Goal: Information Seeking & Learning: Learn about a topic

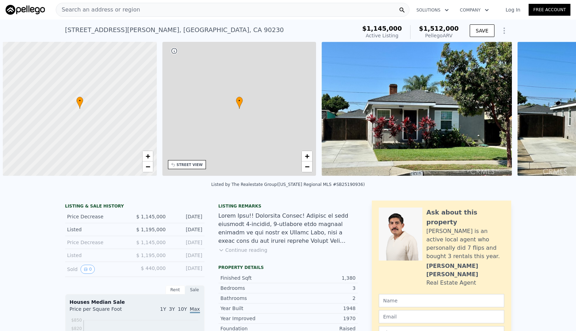
scroll to position [0, 3]
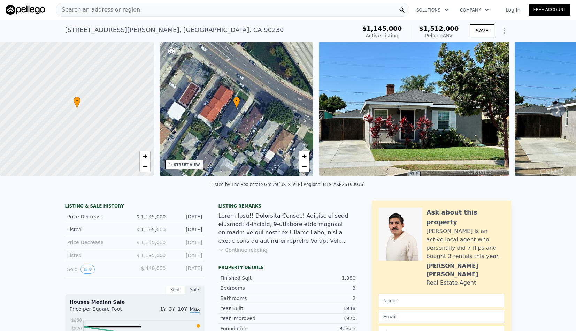
click at [517, 12] on link "Log In" at bounding box center [513, 9] width 31 height 7
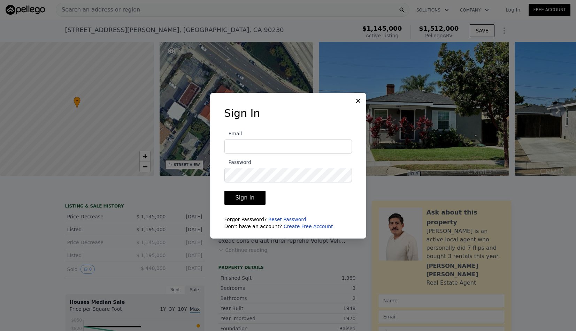
type input "calebkm@gmail.com"
click at [294, 146] on input "calebkm@gmail.com" at bounding box center [289, 146] width 128 height 15
click at [240, 196] on button "Sign In" at bounding box center [245, 198] width 41 height 14
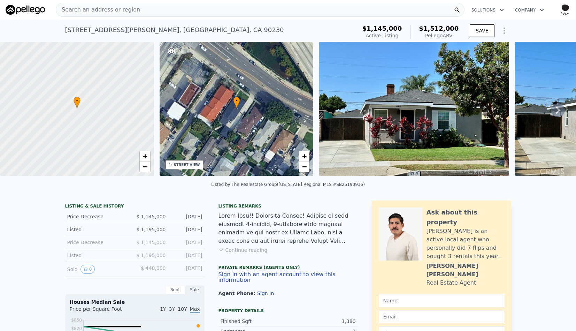
click at [567, 9] on img "button" at bounding box center [565, 9] width 11 height 11
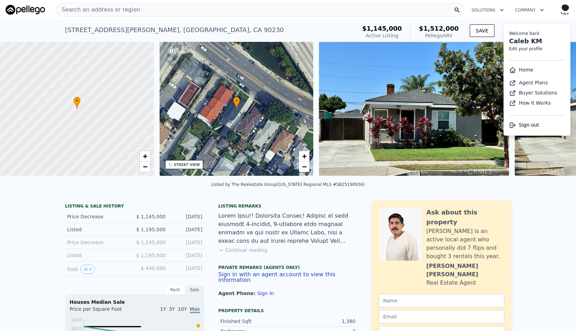
click at [534, 48] on link "Edit your profile" at bounding box center [525, 48] width 33 height 5
select select "6"
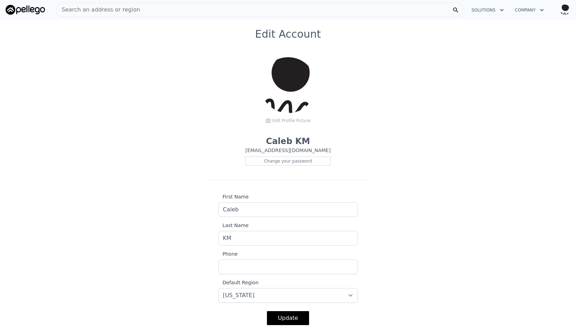
click at [286, 147] on p "calebkm@gmail.com" at bounding box center [287, 150] width 85 height 7
click at [546, 8] on button "Company" at bounding box center [530, 10] width 40 height 13
click at [567, 10] on img "button" at bounding box center [565, 9] width 11 height 11
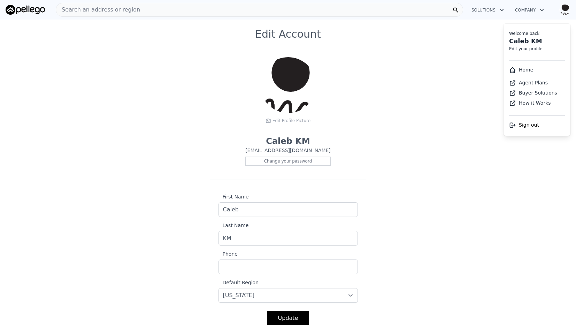
click at [524, 48] on link "Edit your profile" at bounding box center [525, 48] width 33 height 5
click at [478, 155] on div "Edit Account Edit Profile Picture Caleb KM calebkm@gmail.com Change your passwo…" at bounding box center [288, 180] width 576 height 305
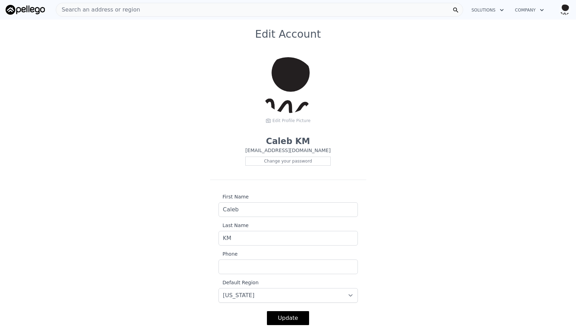
click at [566, 9] on img "button" at bounding box center [565, 9] width 11 height 11
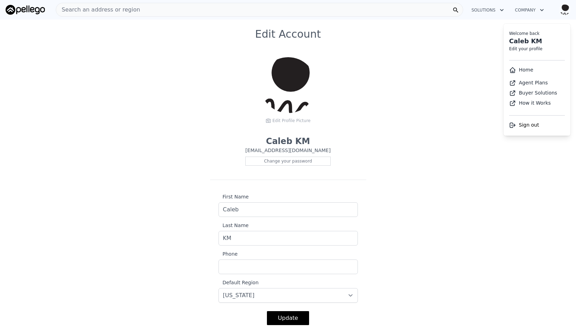
click at [526, 71] on link "Home" at bounding box center [521, 70] width 24 height 6
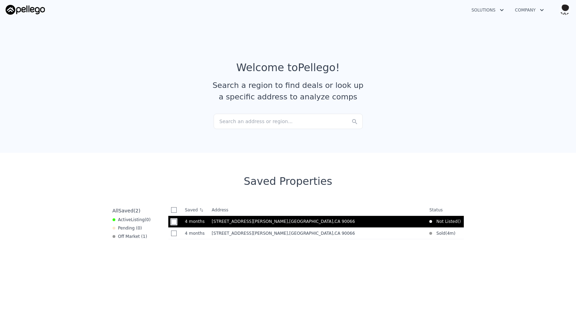
click at [174, 223] on input "checkbox" at bounding box center [174, 222] width 6 height 6
click at [172, 222] on input "checkbox" at bounding box center [174, 222] width 6 height 6
checkbox input "false"
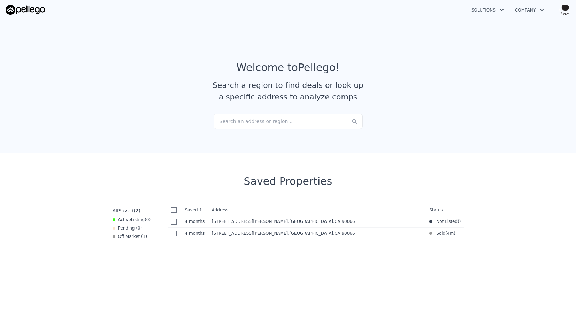
click at [568, 12] on img "button" at bounding box center [565, 9] width 11 height 11
click at [535, 12] on button "Company" at bounding box center [530, 10] width 40 height 13
click at [501, 12] on icon "button" at bounding box center [502, 10] width 7 height 8
click at [21, 6] on img at bounding box center [25, 10] width 39 height 10
click at [26, 10] on img at bounding box center [25, 10] width 39 height 10
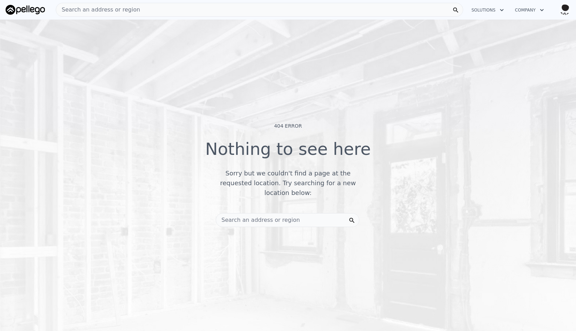
click at [564, 6] on img "button" at bounding box center [565, 9] width 11 height 11
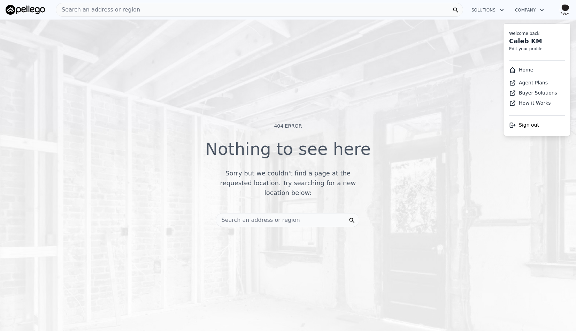
click at [528, 70] on link "Home" at bounding box center [521, 70] width 24 height 6
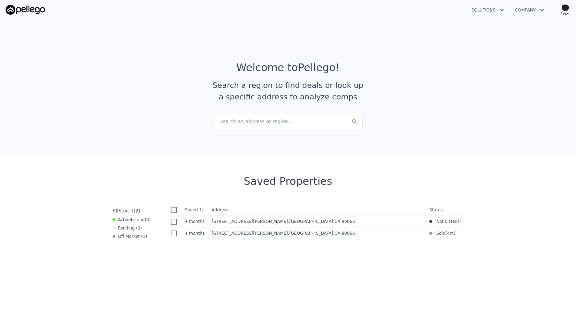
click at [132, 212] on span "Saved" at bounding box center [126, 211] width 15 height 6
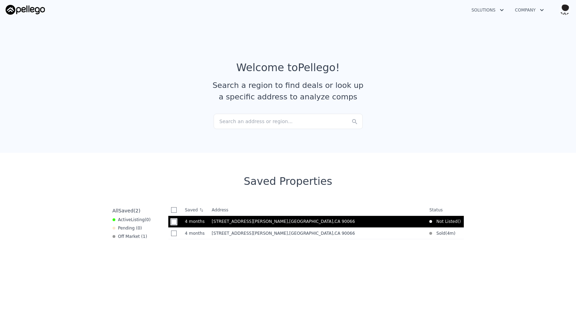
click at [171, 222] on input "checkbox" at bounding box center [174, 222] width 6 height 6
checkbox input "true"
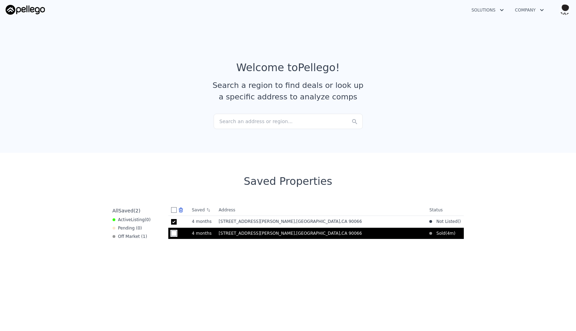
click at [175, 232] on input "checkbox" at bounding box center [174, 233] width 6 height 6
checkbox input "true"
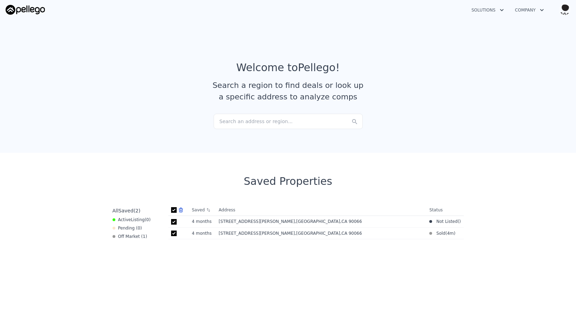
click at [174, 207] on input "checkbox" at bounding box center [174, 210] width 6 height 6
checkbox input "false"
click at [539, 10] on icon "button" at bounding box center [542, 10] width 7 height 8
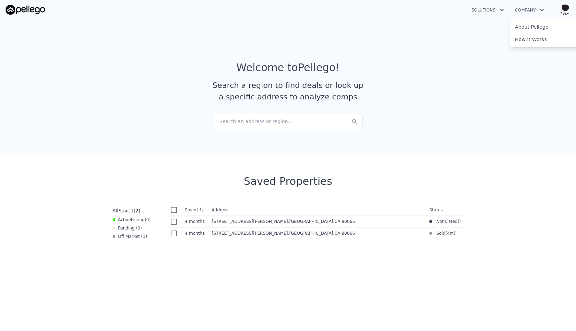
click at [560, 12] on button "Open user menu" at bounding box center [564, 9] width 14 height 11
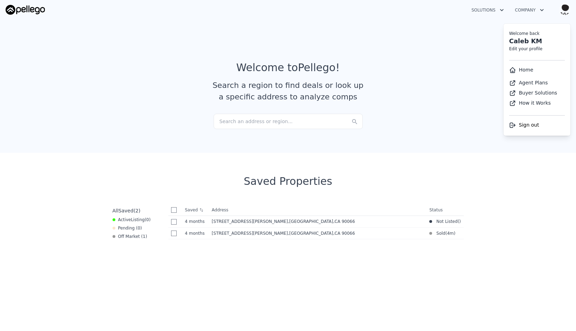
click at [525, 43] on link "Caleb KM" at bounding box center [525, 40] width 33 height 7
select select "6"
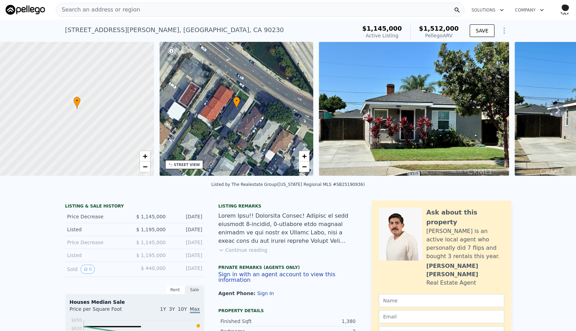
click at [505, 30] on icon "Show Options" at bounding box center [504, 31] width 1 height 6
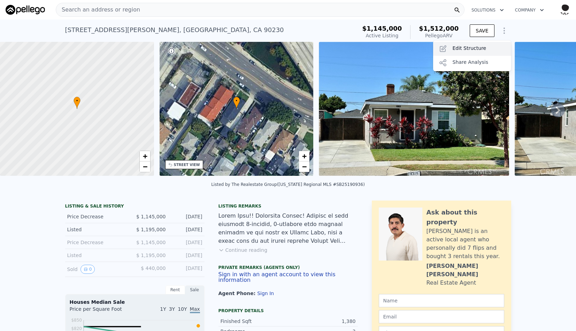
click at [483, 48] on div "Edit Structure" at bounding box center [472, 49] width 78 height 14
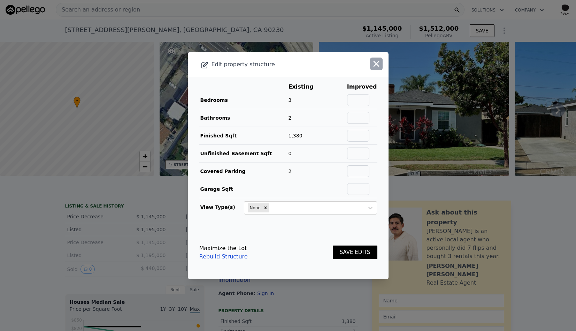
click at [376, 62] on icon "button" at bounding box center [377, 64] width 10 height 10
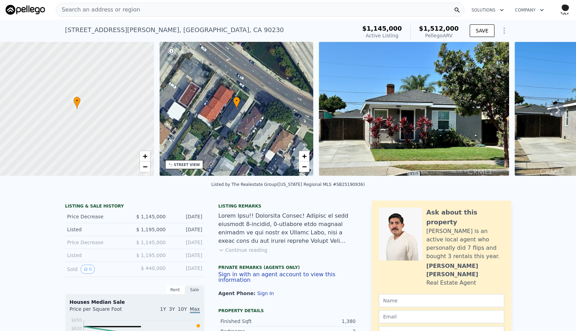
click at [566, 8] on img "button" at bounding box center [565, 9] width 11 height 11
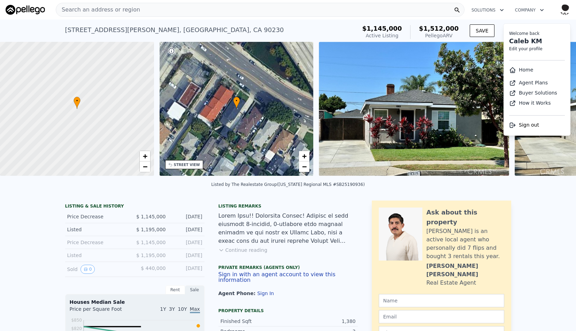
click at [523, 126] on span "Sign out" at bounding box center [529, 125] width 20 height 6
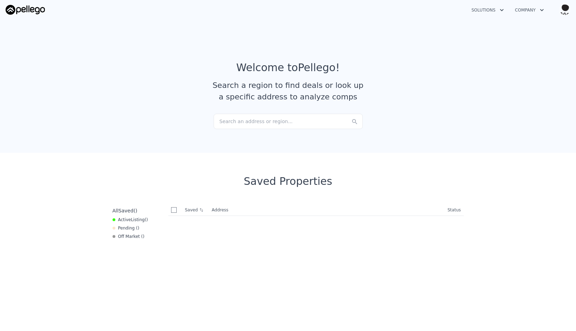
click at [560, 5] on button "Open user menu" at bounding box center [564, 9] width 14 height 11
click at [519, 122] on span "Sign out" at bounding box center [529, 125] width 20 height 6
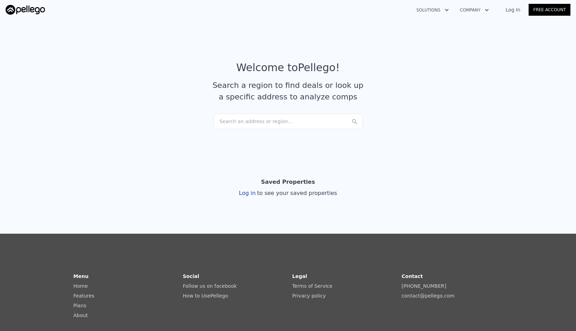
click at [514, 9] on link "Log In" at bounding box center [513, 9] width 31 height 7
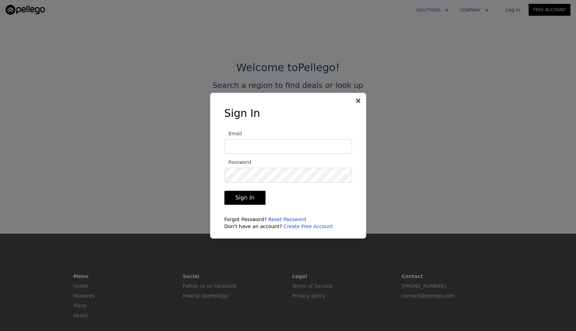
type input "calebkm@gmail.com"
click at [245, 199] on button "Sign In" at bounding box center [245, 198] width 41 height 14
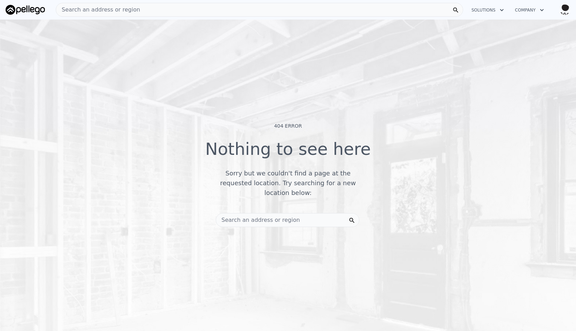
click at [568, 7] on img "button" at bounding box center [565, 9] width 11 height 11
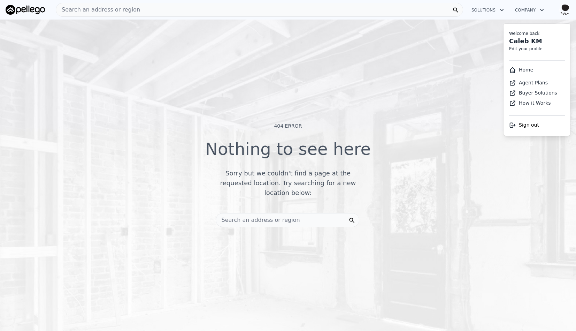
click at [192, 15] on div "Search an address or region" at bounding box center [260, 10] width 408 height 14
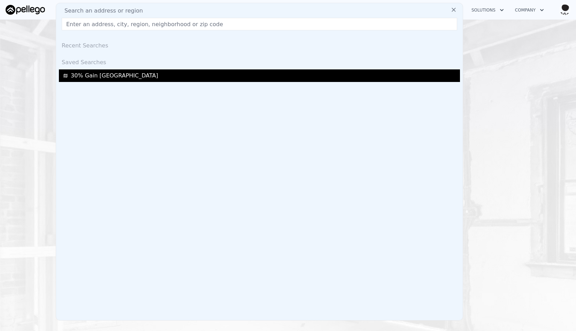
click at [96, 74] on span "30% Gain [GEOGRAPHIC_DATA]" at bounding box center [115, 75] width 88 height 8
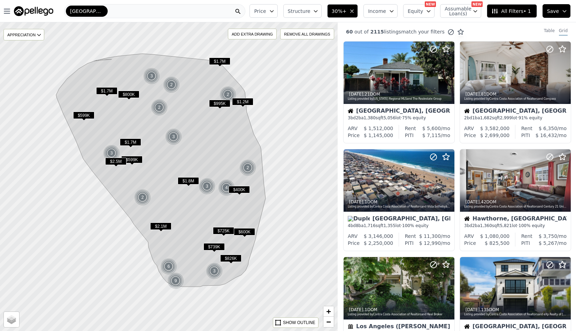
click at [567, 12] on icon "button" at bounding box center [565, 11] width 6 height 6
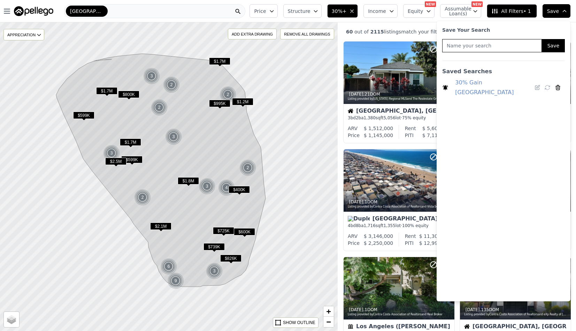
click at [558, 84] on icon at bounding box center [558, 87] width 6 height 6
